Goal: Use online tool/utility

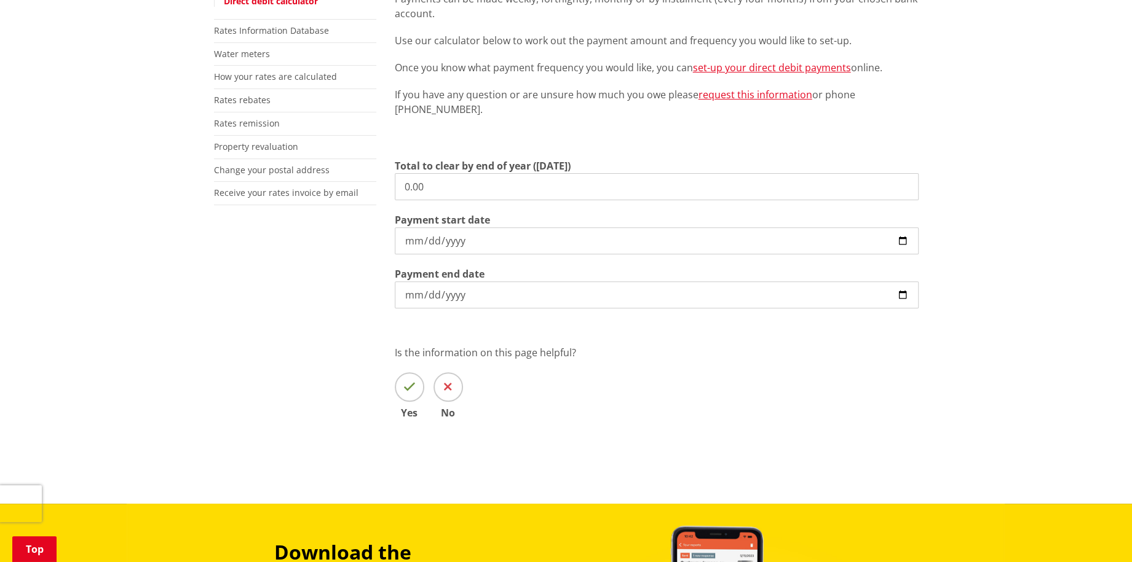
scroll to position [372, 0]
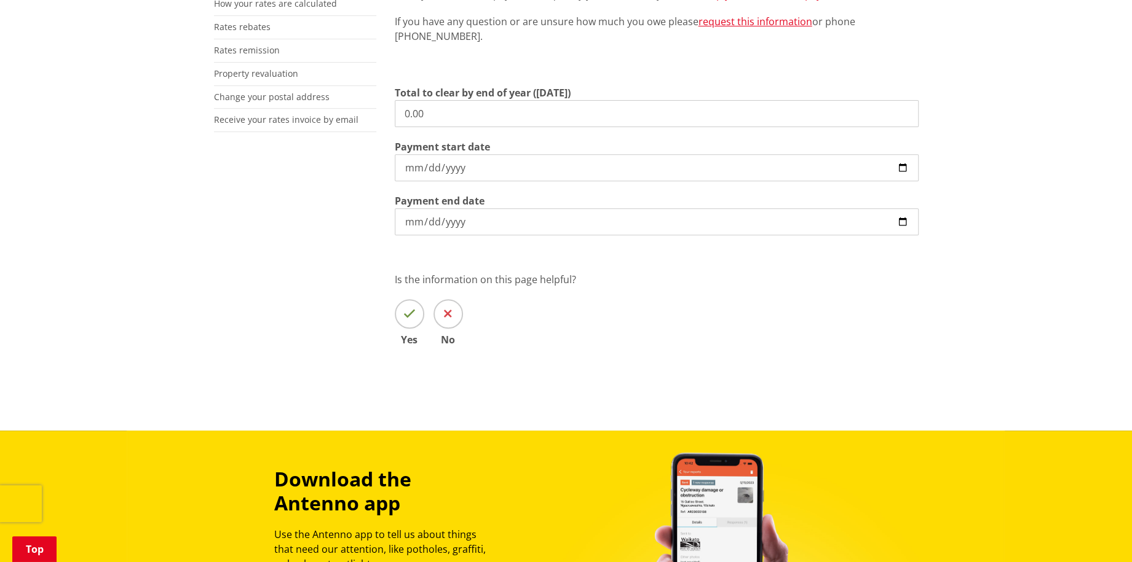
drag, startPoint x: 436, startPoint y: 111, endPoint x: 384, endPoint y: 112, distance: 52.3
click at [384, 112] on div "More from this section Rates Pay your rates Direct debit calculator Rates Infor…" at bounding box center [566, 128] width 723 height 505
type input "5,156.94"
click at [901, 170] on input "[DATE]" at bounding box center [657, 167] width 524 height 27
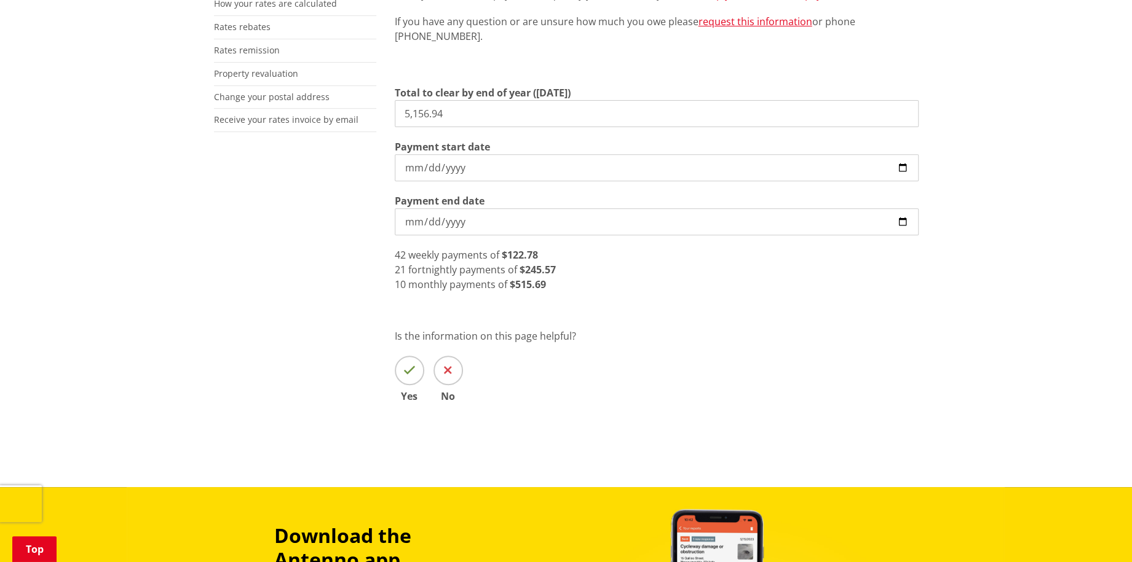
type input "[DATE]"
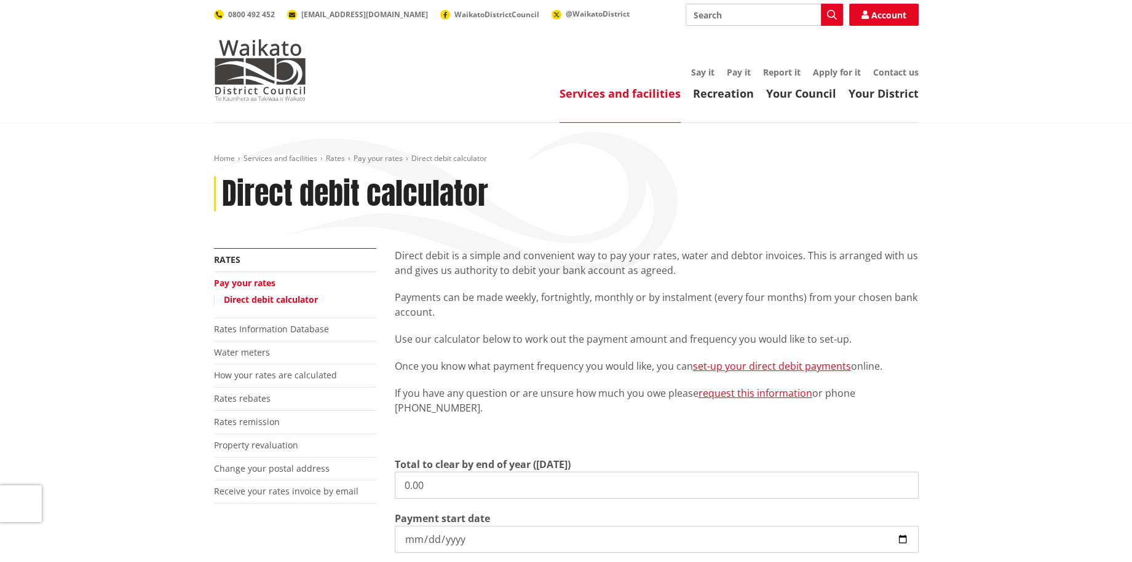
drag, startPoint x: 433, startPoint y: 491, endPoint x: 395, endPoint y: 491, distance: 38.1
click at [395, 491] on input "0.00" at bounding box center [657, 485] width 524 height 27
type input "4,312.98"
click at [906, 541] on input "[DATE]" at bounding box center [657, 539] width 524 height 27
type input "2025-10-16"
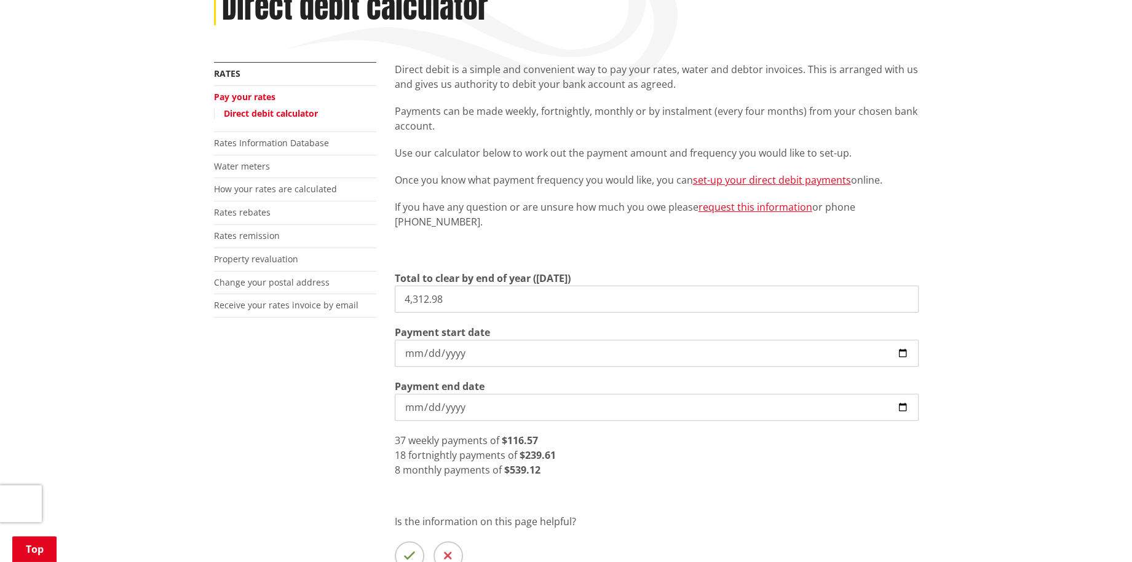
scroll to position [372, 0]
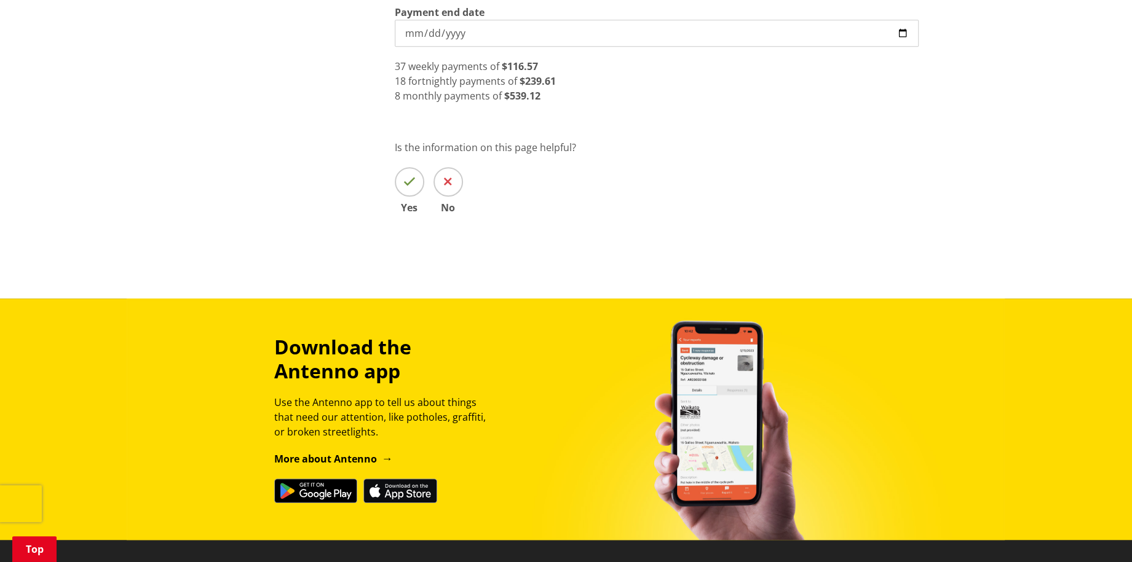
scroll to position [559, 0]
